Goal: Task Accomplishment & Management: Manage account settings

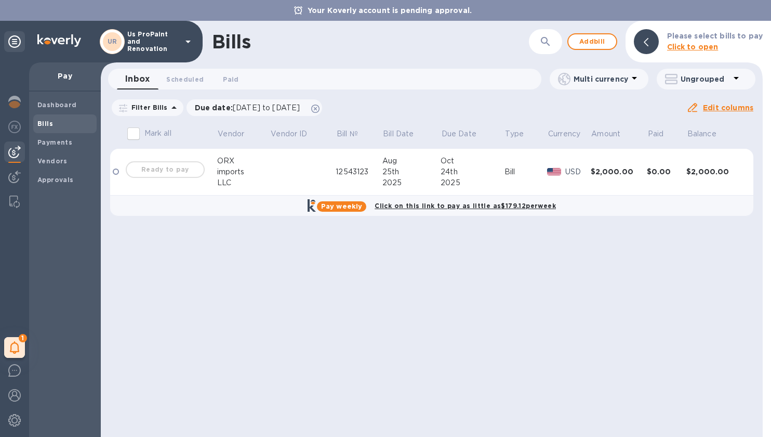
click at [291, 170] on td at bounding box center [303, 172] width 66 height 47
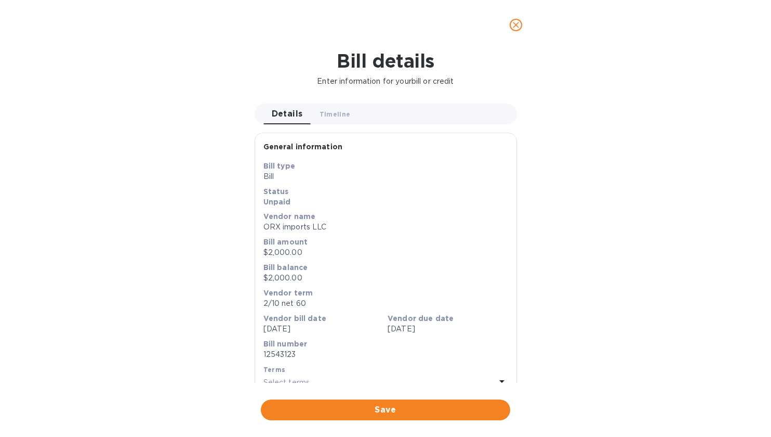
click at [521, 21] on icon "close" at bounding box center [516, 25] width 10 height 10
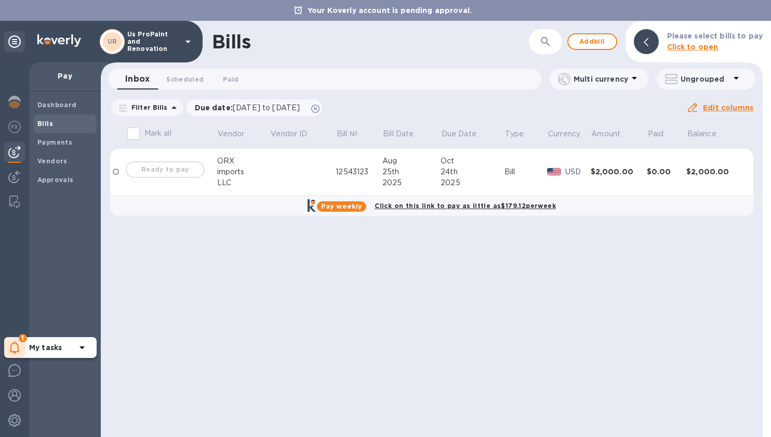
click at [80, 348] on icon at bounding box center [82, 347] width 12 height 12
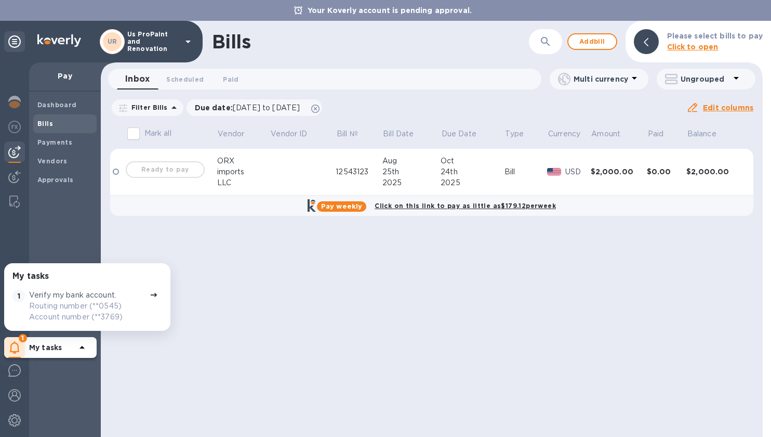
click at [82, 347] on icon at bounding box center [82, 347] width 5 height 3
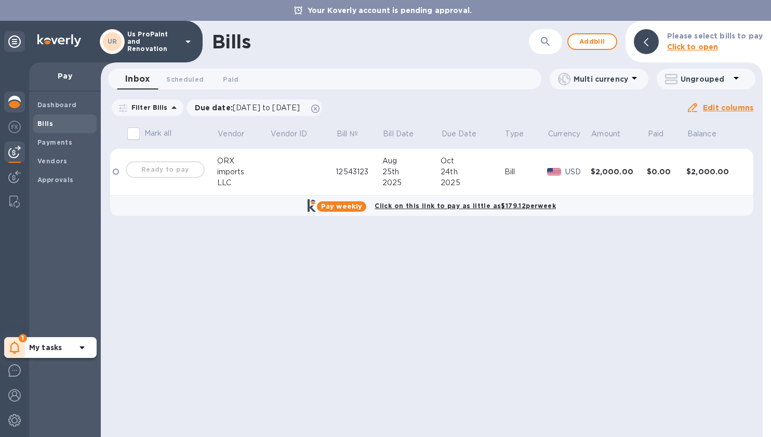
click at [20, 108] on img at bounding box center [14, 102] width 12 height 12
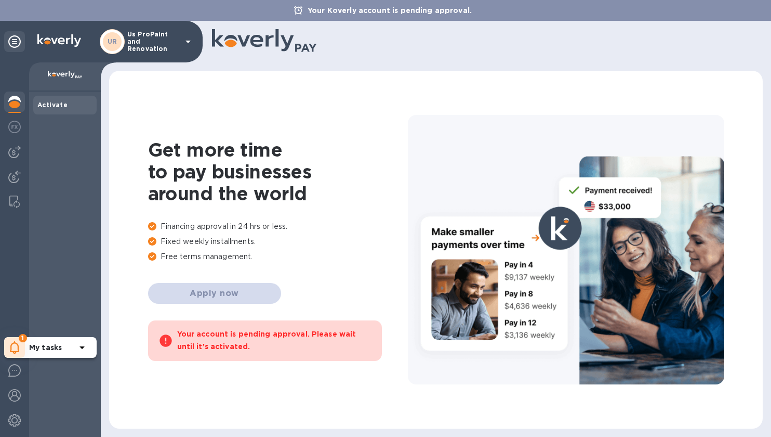
click at [268, 328] on div "Your account is pending approval. Please wait until it’s activated." at bounding box center [274, 339] width 194 height 25
click at [11, 422] on img at bounding box center [14, 420] width 12 height 12
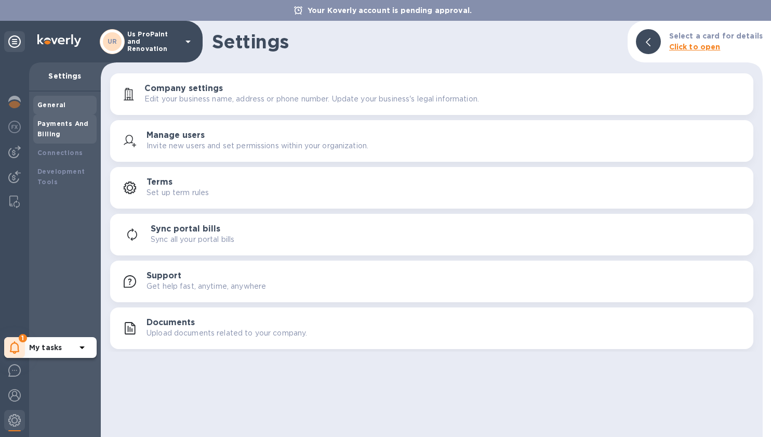
click at [64, 125] on b "Payments And Billing" at bounding box center [62, 129] width 51 height 18
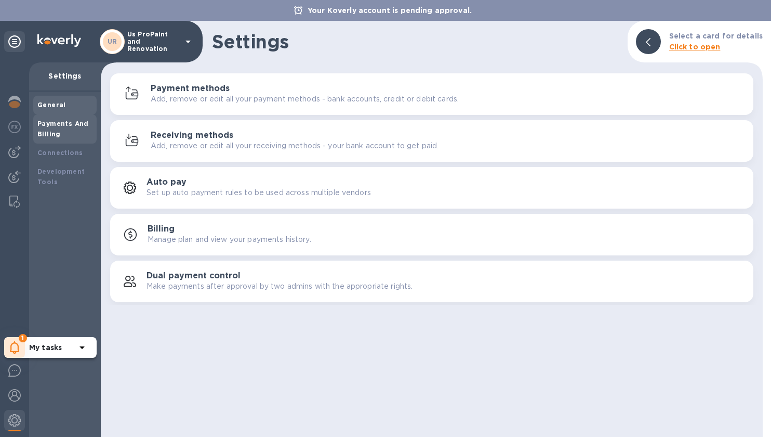
click at [60, 104] on b "General" at bounding box center [51, 105] width 29 height 8
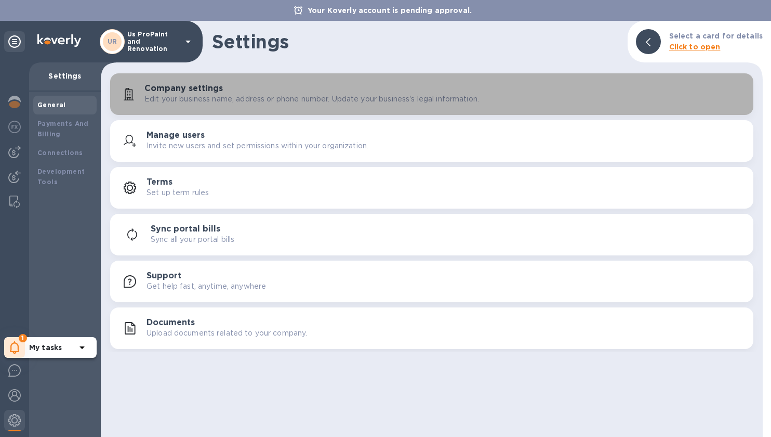
click at [332, 95] on p "Edit your business name, address or phone number. Update your business's legal …" at bounding box center [312, 99] width 335 height 11
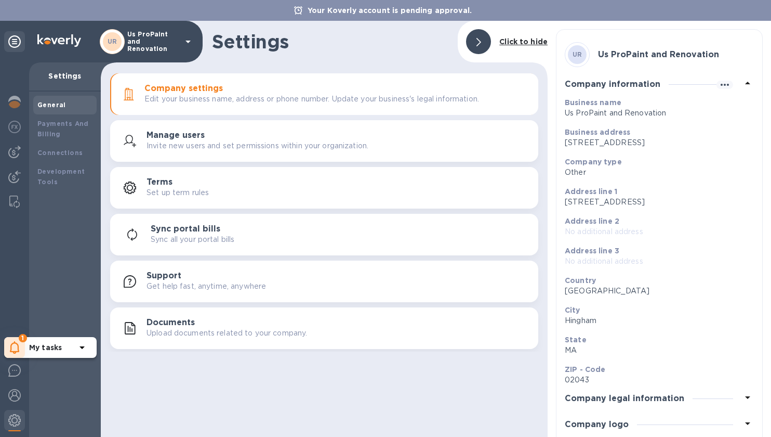
click at [466, 34] on div at bounding box center [478, 41] width 33 height 33
